Goal: Task Accomplishment & Management: Manage account settings

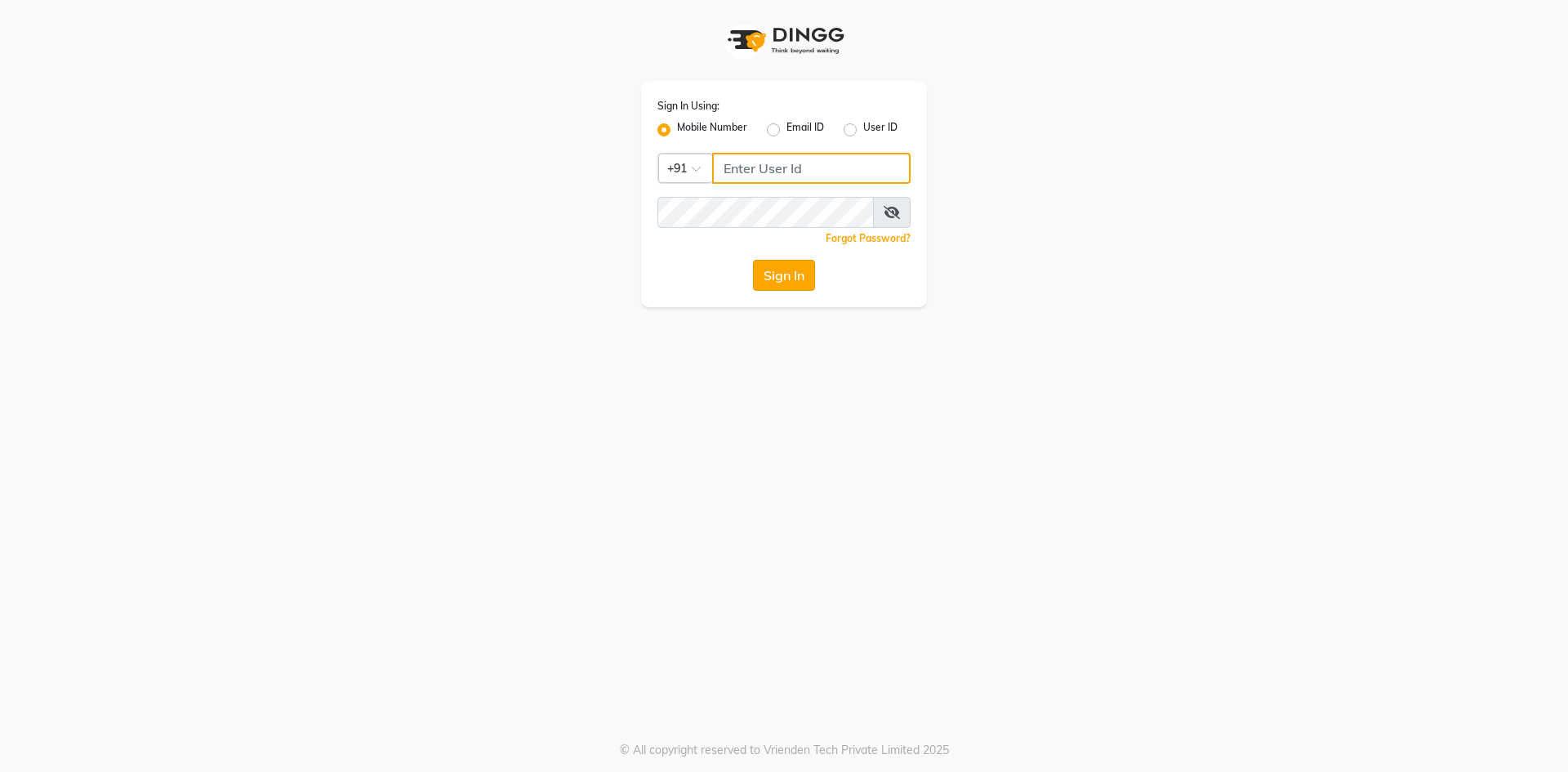
type input "9696254738"
click at [765, 278] on button "Sign In" at bounding box center [783, 275] width 62 height 31
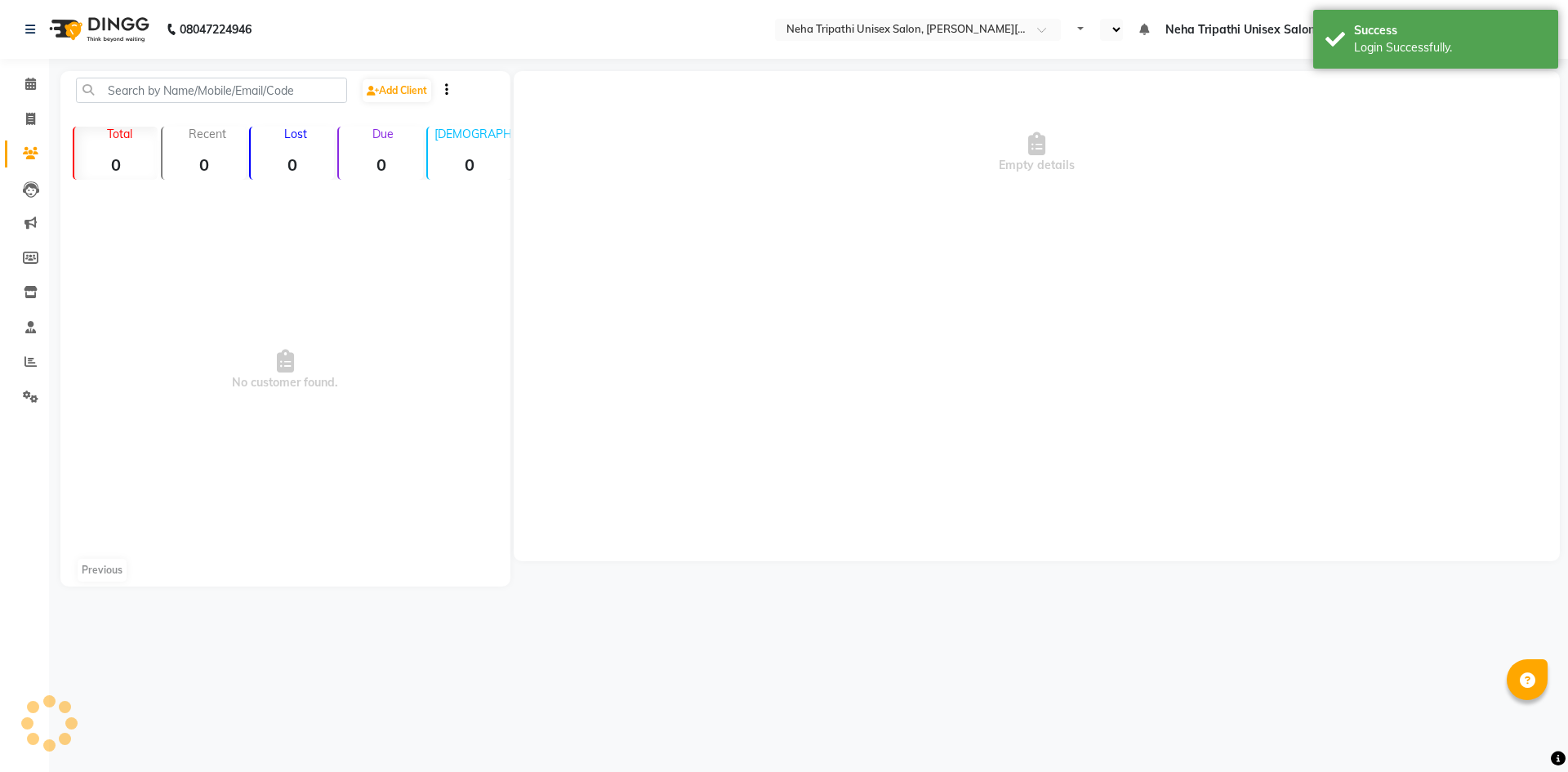
select select "en"
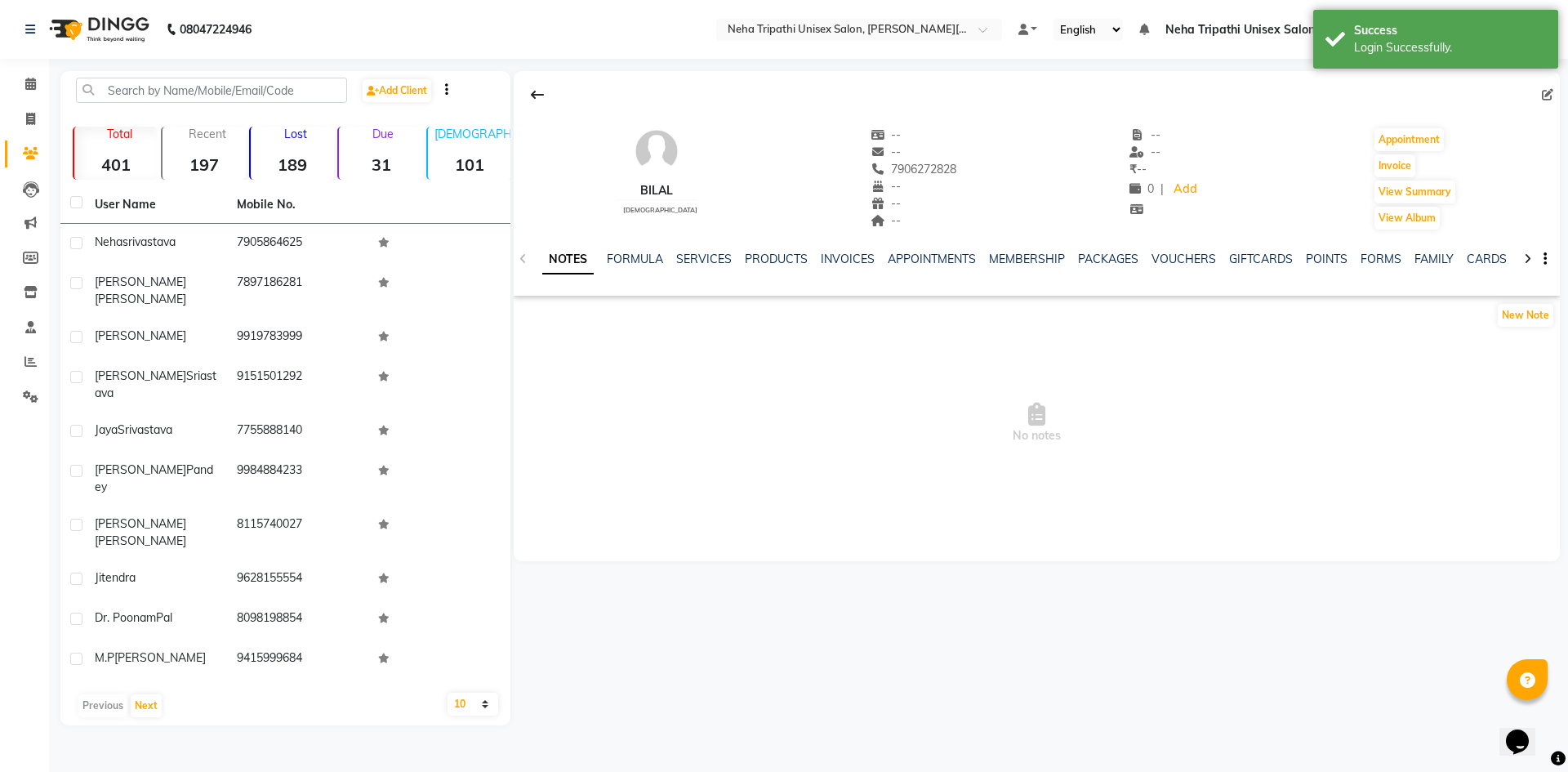
click at [374, 154] on div "Due 31" at bounding box center [380, 153] width 85 height 53
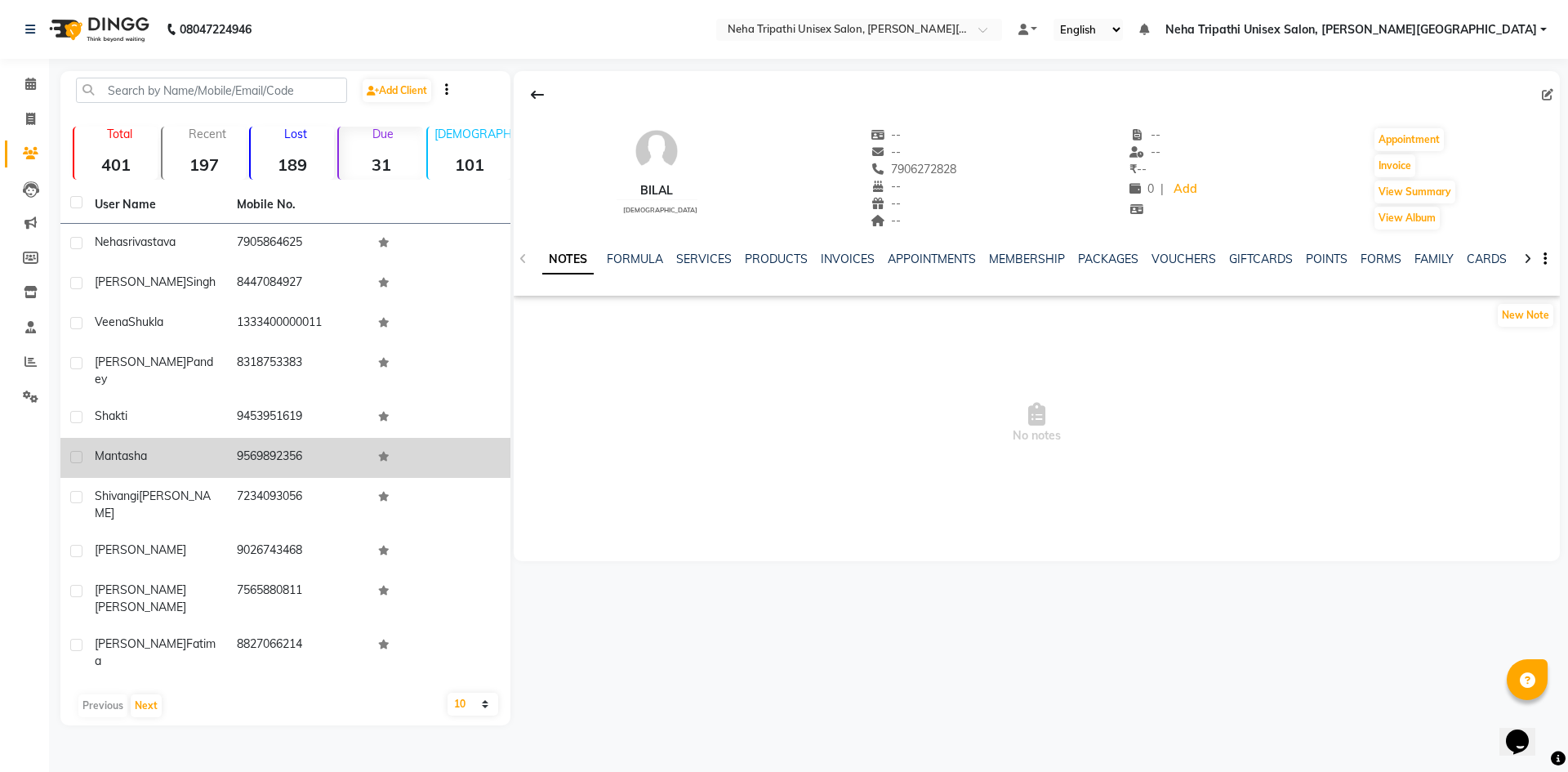
click at [266, 438] on td "9569892356" at bounding box center [297, 458] width 142 height 40
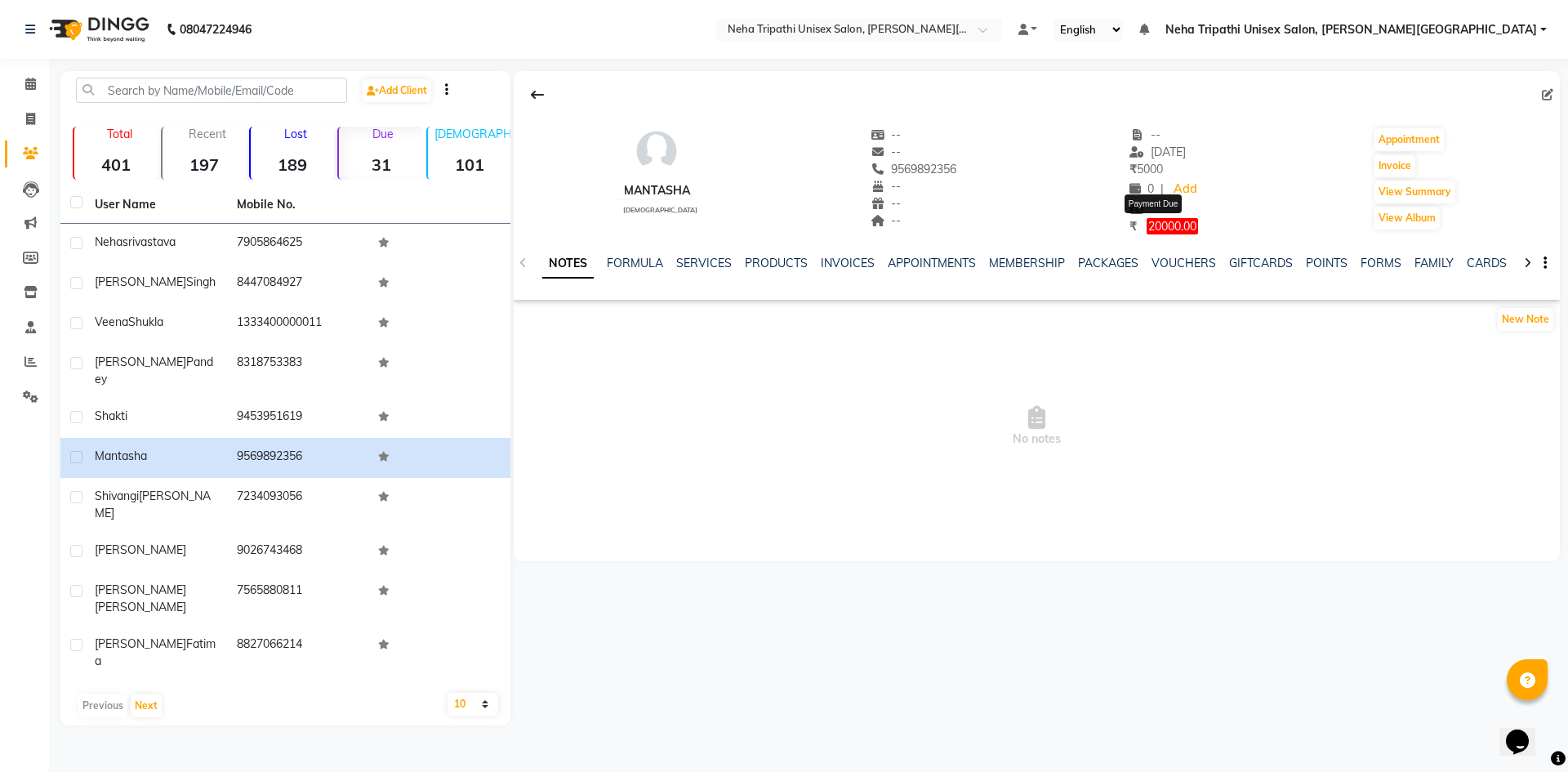
click at [1153, 222] on span "20000.00" at bounding box center [1172, 226] width 51 height 17
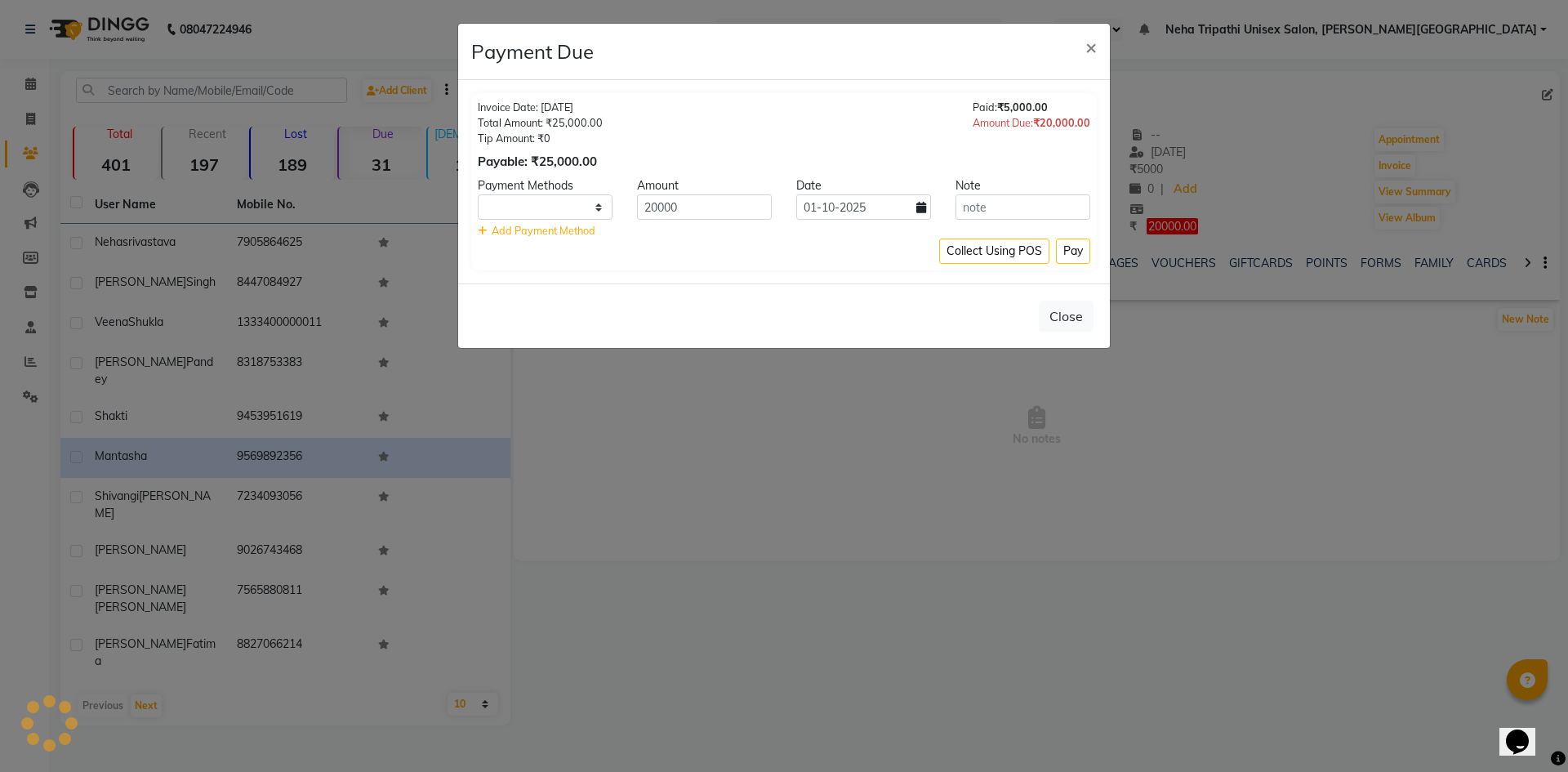
select select "1"
click at [658, 205] on input "20000" at bounding box center [704, 207] width 135 height 25
type input "15000"
click at [539, 203] on select "Debit Card Master Card BharatPay Card GPay ONLINE CASH PhonePe PayTM CARD Credi…" at bounding box center [545, 207] width 135 height 25
select select "3"
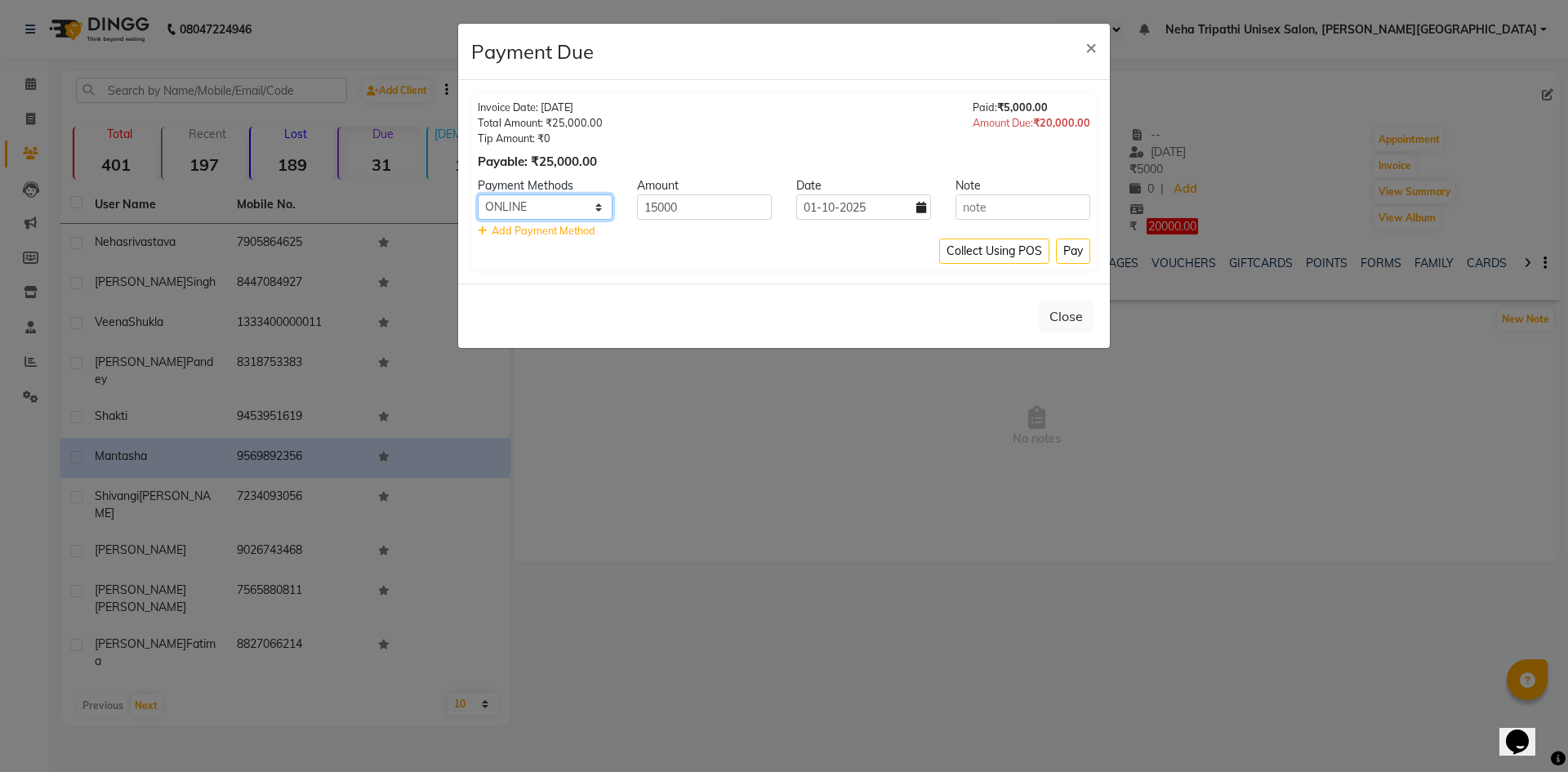
click at [478, 194] on select "Debit Card Master Card BharatPay Card GPay ONLINE CASH PhonePe PayTM CARD Credi…" at bounding box center [545, 207] width 135 height 25
click at [1066, 246] on button "Pay" at bounding box center [1072, 251] width 34 height 25
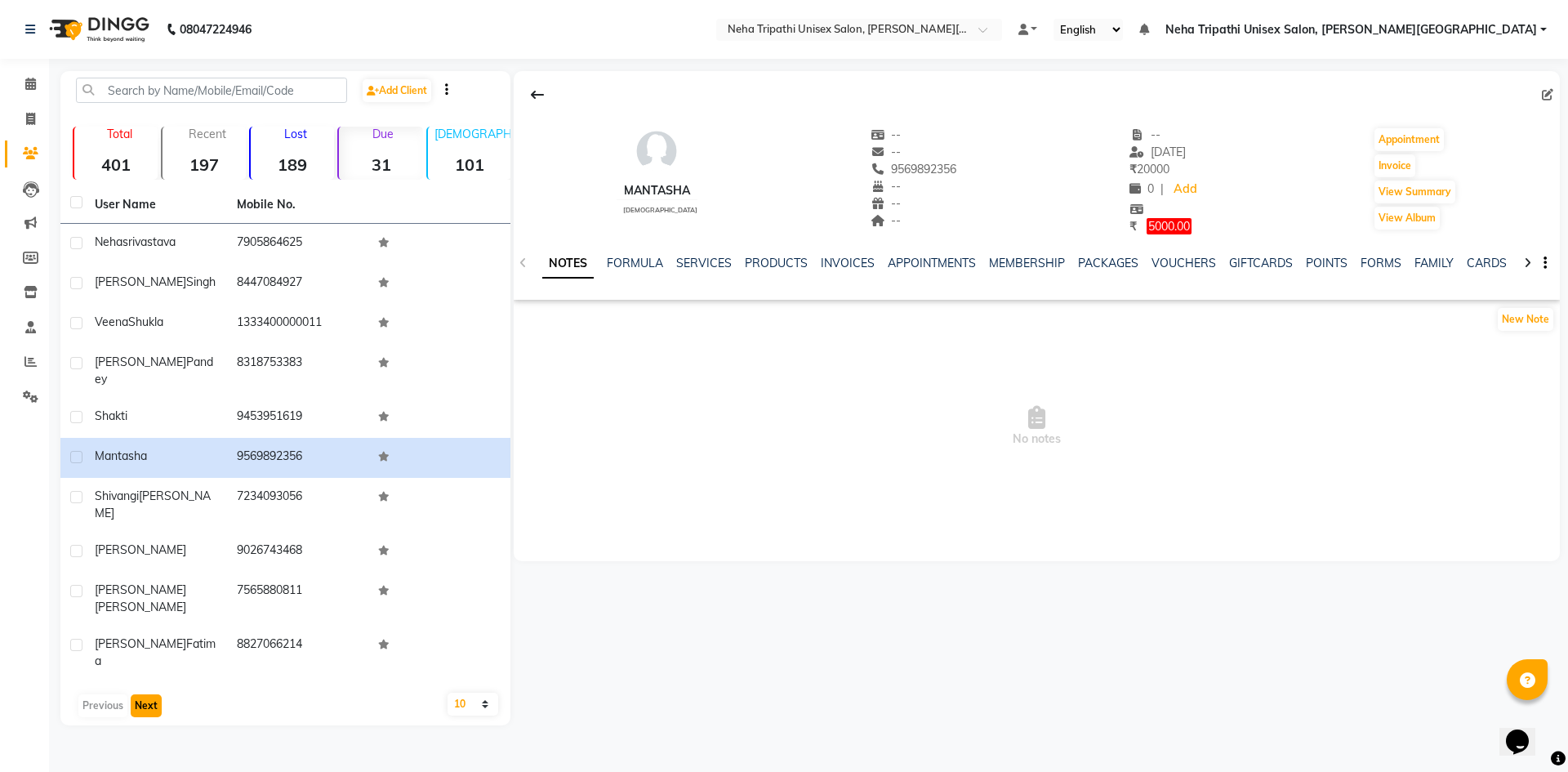
click at [138, 695] on button "Next" at bounding box center [145, 706] width 31 height 23
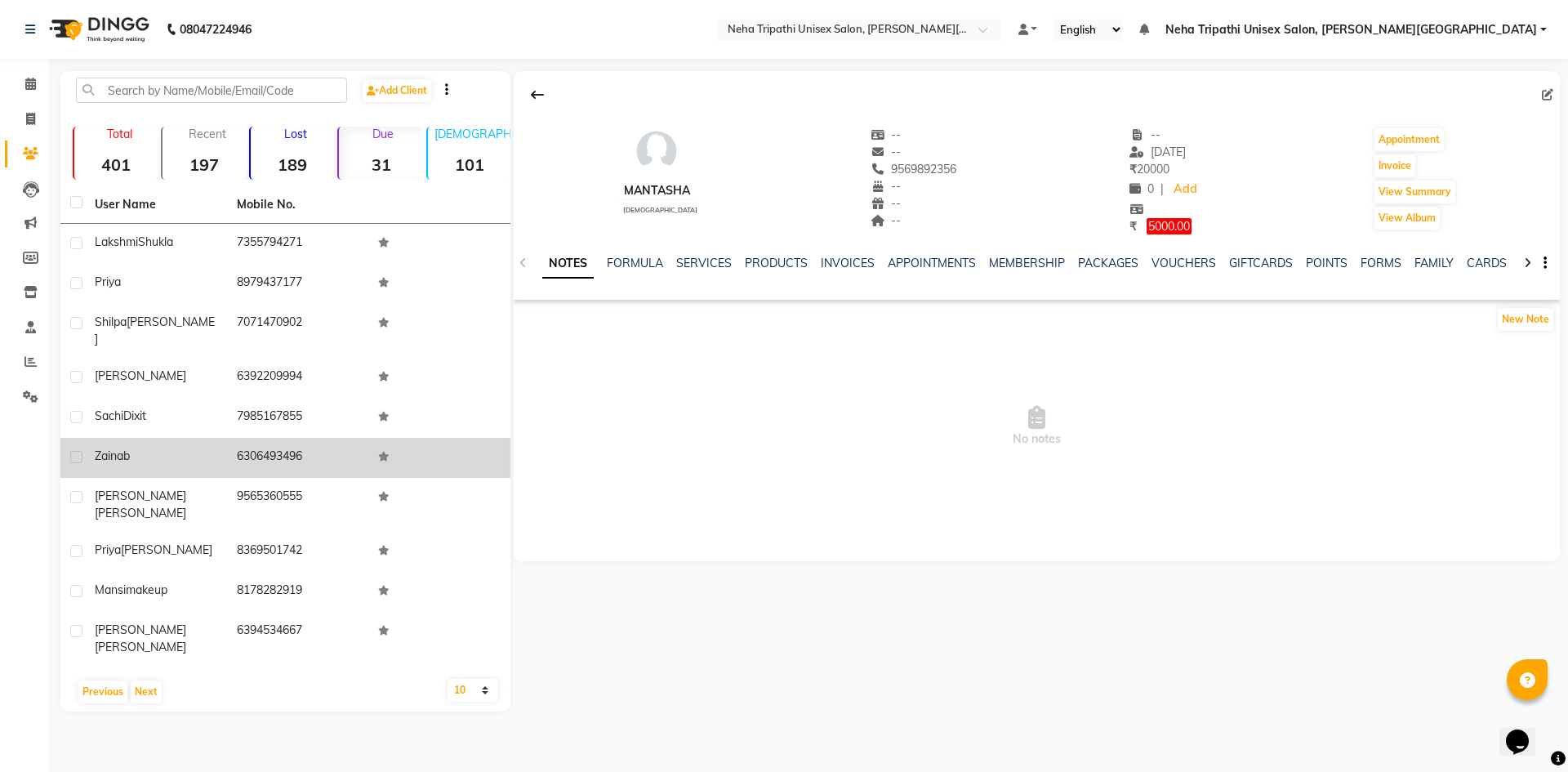
click at [190, 455] on td "Zainab" at bounding box center [155, 458] width 142 height 40
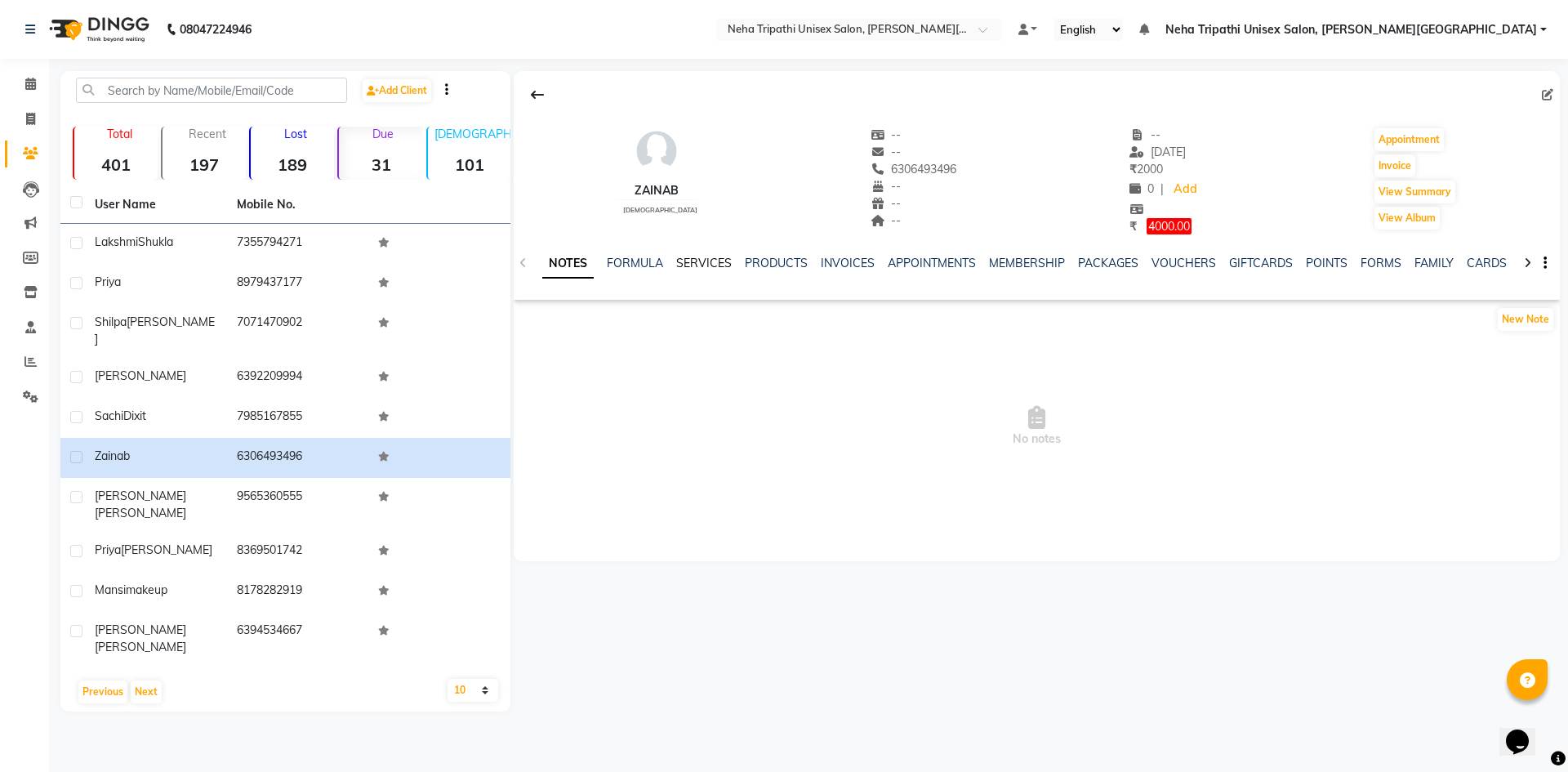
click at [691, 266] on link "SERVICES" at bounding box center [703, 263] width 56 height 15
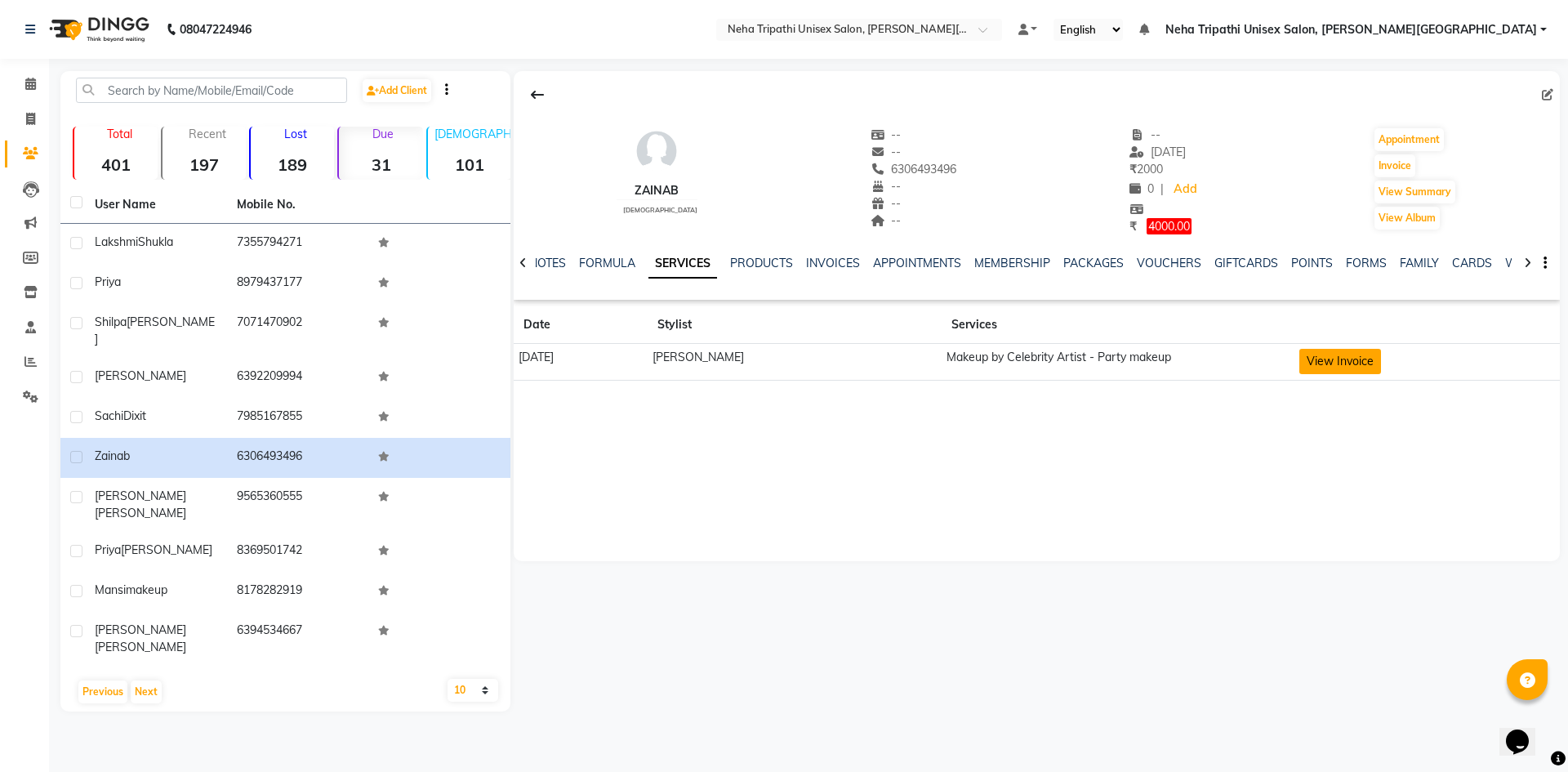
click at [1341, 366] on button "View Invoice" at bounding box center [1340, 361] width 81 height 25
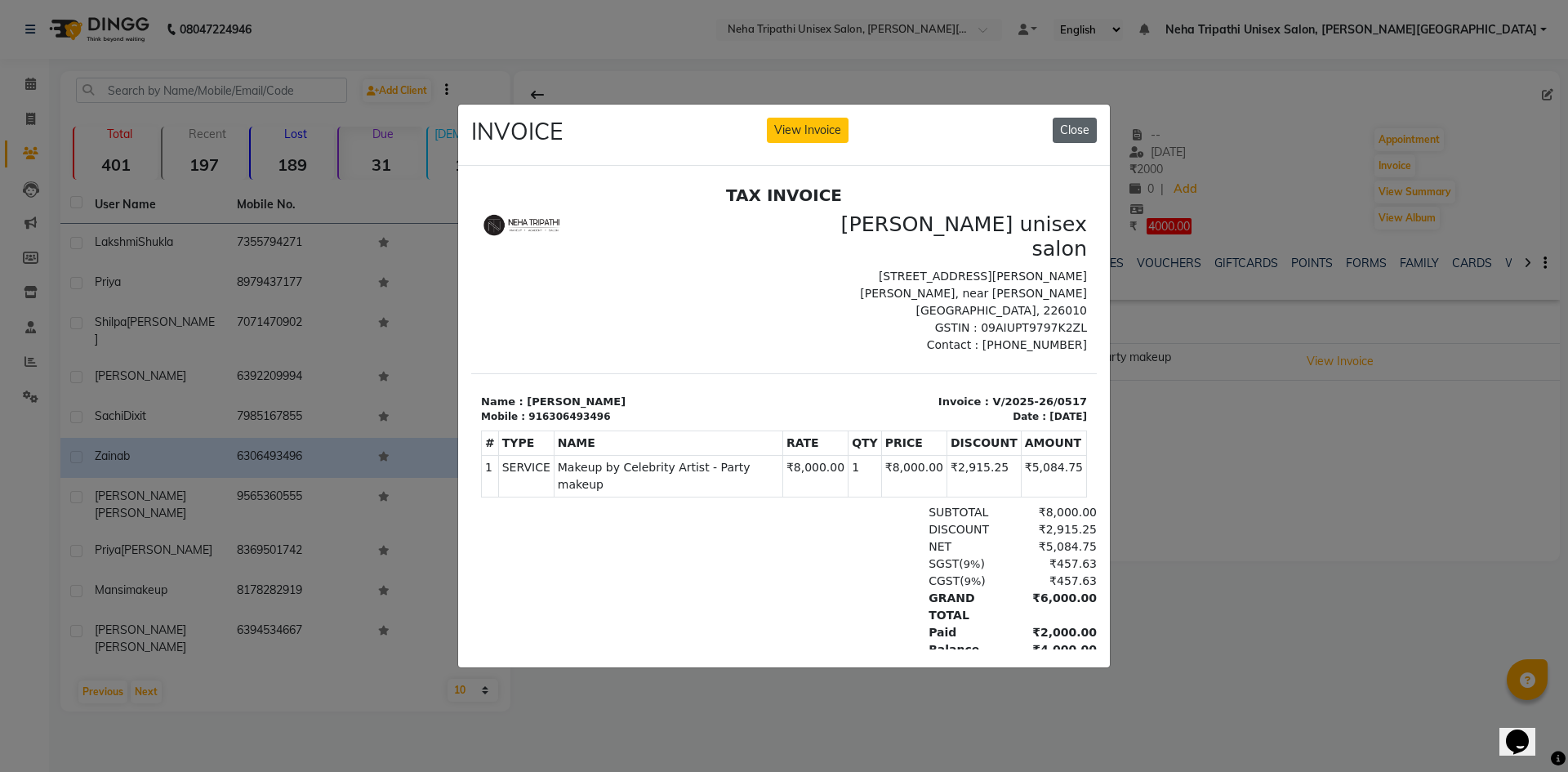
click at [1080, 126] on button "Close" at bounding box center [1074, 130] width 44 height 25
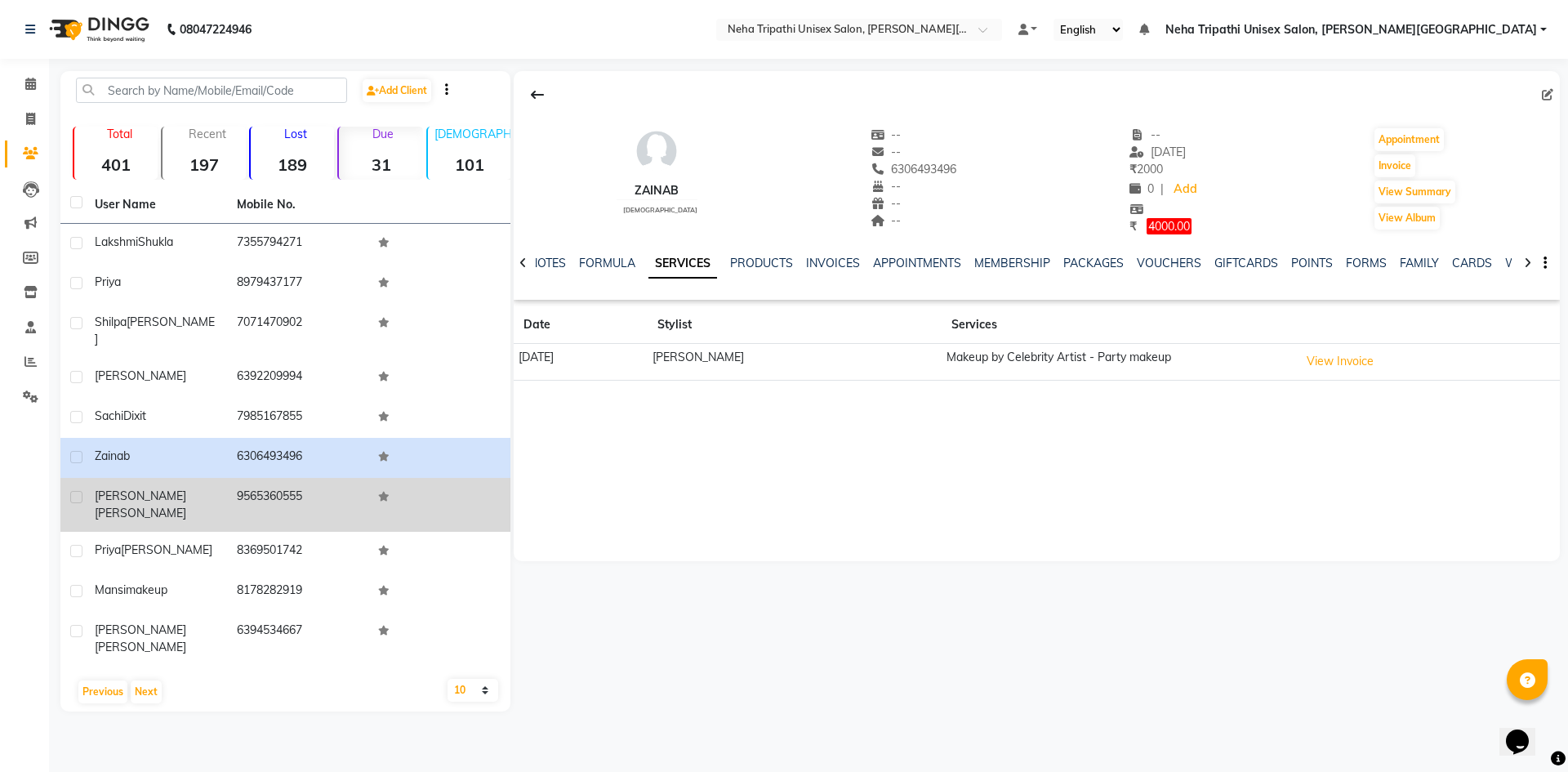
click at [274, 497] on td "9565360555" at bounding box center [297, 504] width 142 height 54
